Goal: Information Seeking & Learning: Learn about a topic

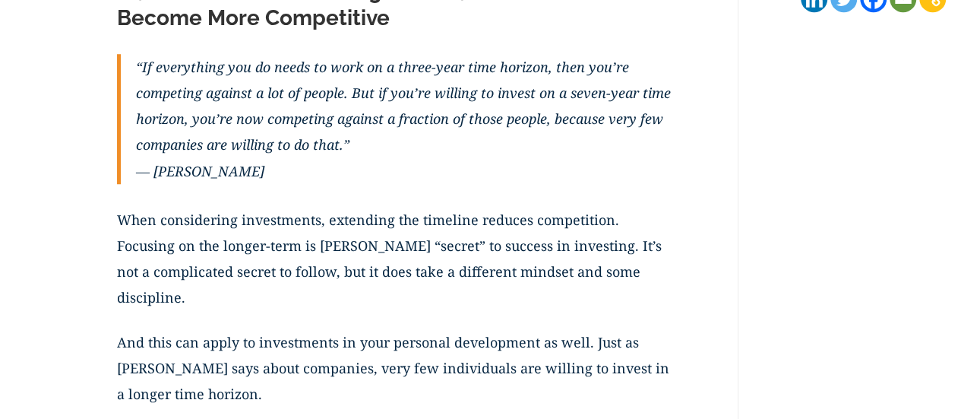
scroll to position [596, 0]
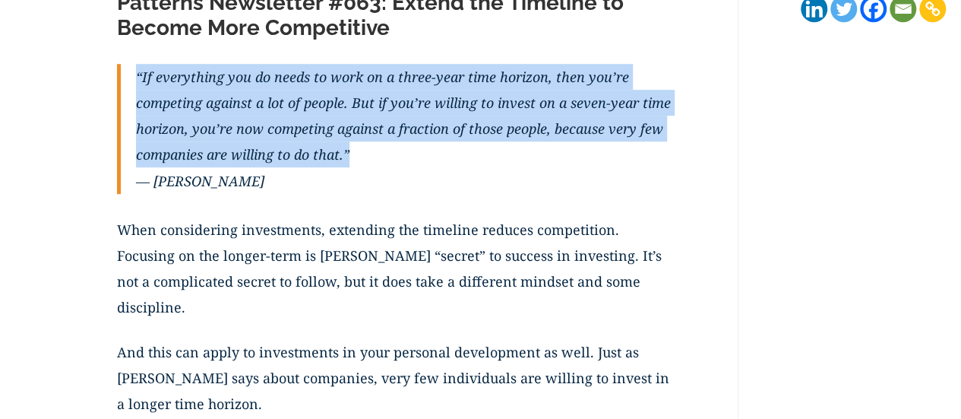
drag, startPoint x: 138, startPoint y: 76, endPoint x: 353, endPoint y: 159, distance: 231.1
click at [353, 159] on p "“If everything you do needs to work on a three-year time horizon, then you’re c…" at bounding box center [404, 116] width 536 height 104
copy p "“If everything you do needs to work on a three-year time horizon, then you’re c…"
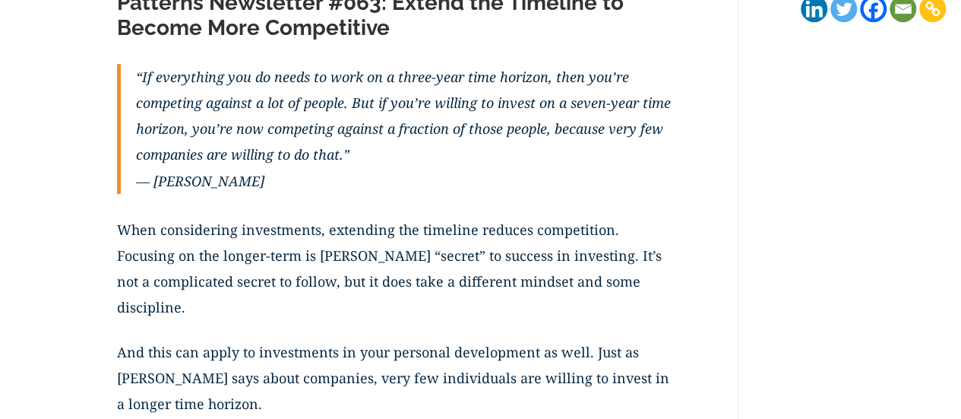
click at [381, 217] on p "When considering investments, extending the timeline reduces competition. Focus…" at bounding box center [394, 278] width 555 height 122
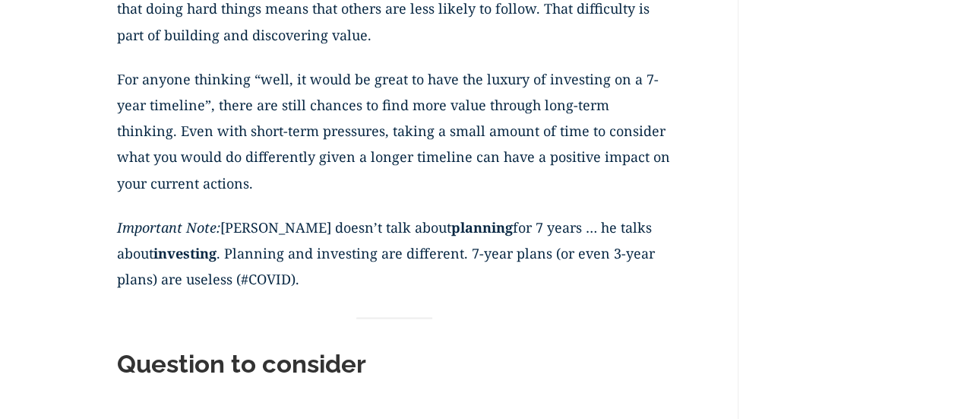
scroll to position [1061, 0]
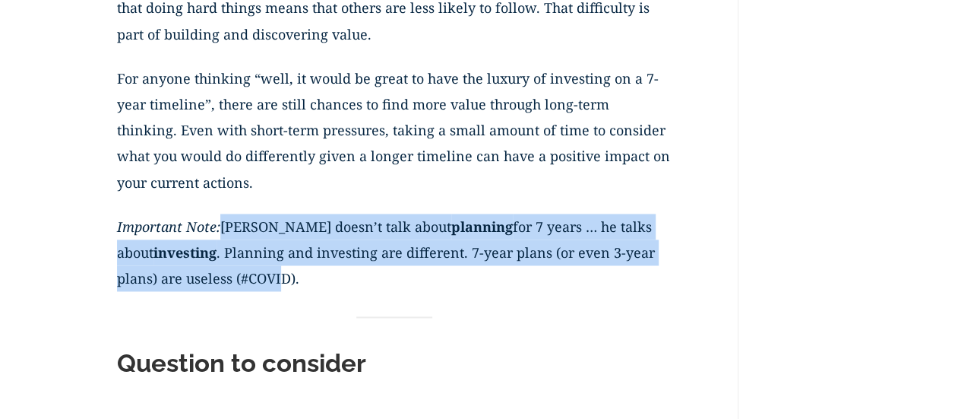
drag, startPoint x: 219, startPoint y: 226, endPoint x: 280, endPoint y: 267, distance: 73.3
click at [280, 267] on p "Important Note: [PERSON_NAME] doesn’t talk about planning for 7 years … he talk…" at bounding box center [394, 261] width 555 height 96
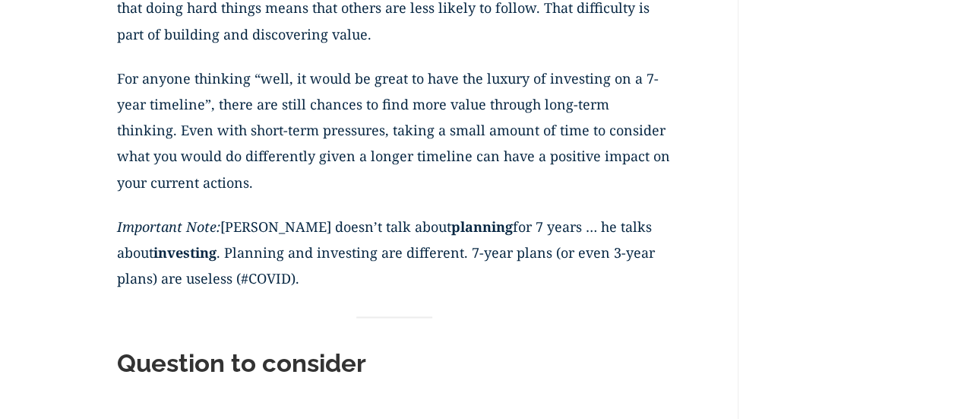
drag, startPoint x: 236, startPoint y: 245, endPoint x: 308, endPoint y: 270, distance: 77.4
click at [308, 270] on p "Important Note: [PERSON_NAME] doesn’t talk about planning for 7 years … he talk…" at bounding box center [394, 261] width 555 height 96
